Goal: Transaction & Acquisition: Purchase product/service

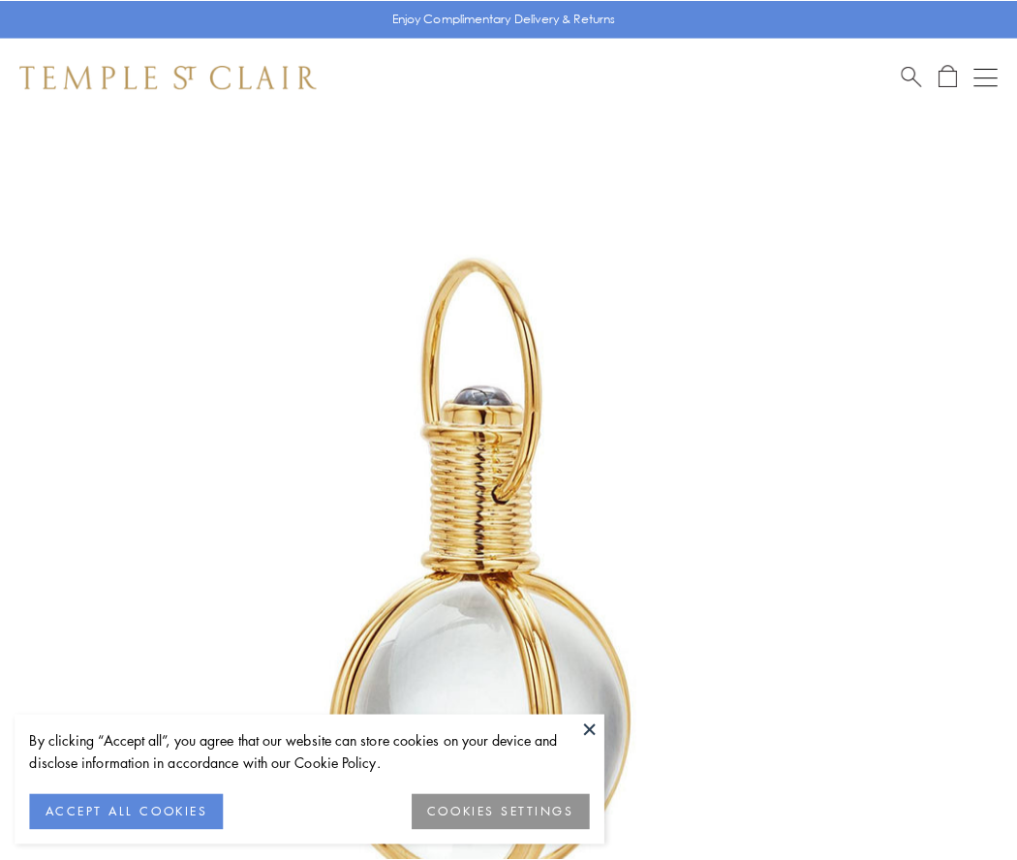
scroll to position [505, 0]
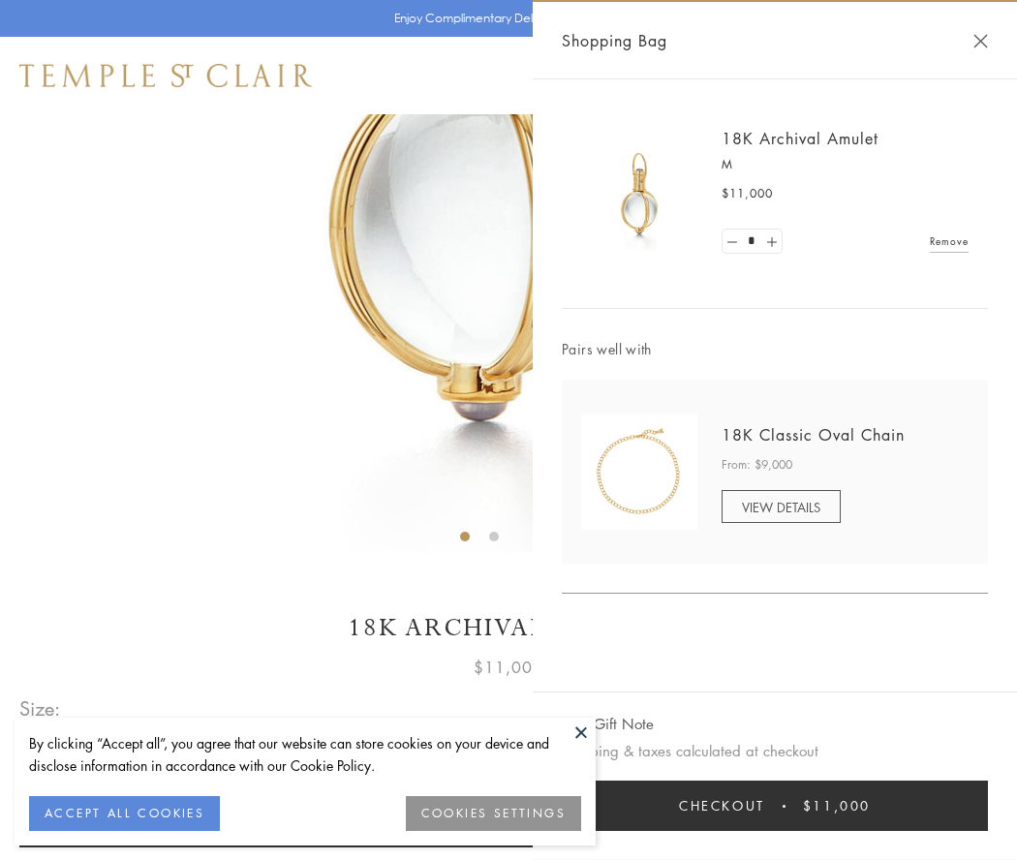
click at [775, 806] on button "Checkout $11,000" at bounding box center [775, 806] width 426 height 50
